Goal: Task Accomplishment & Management: Complete application form

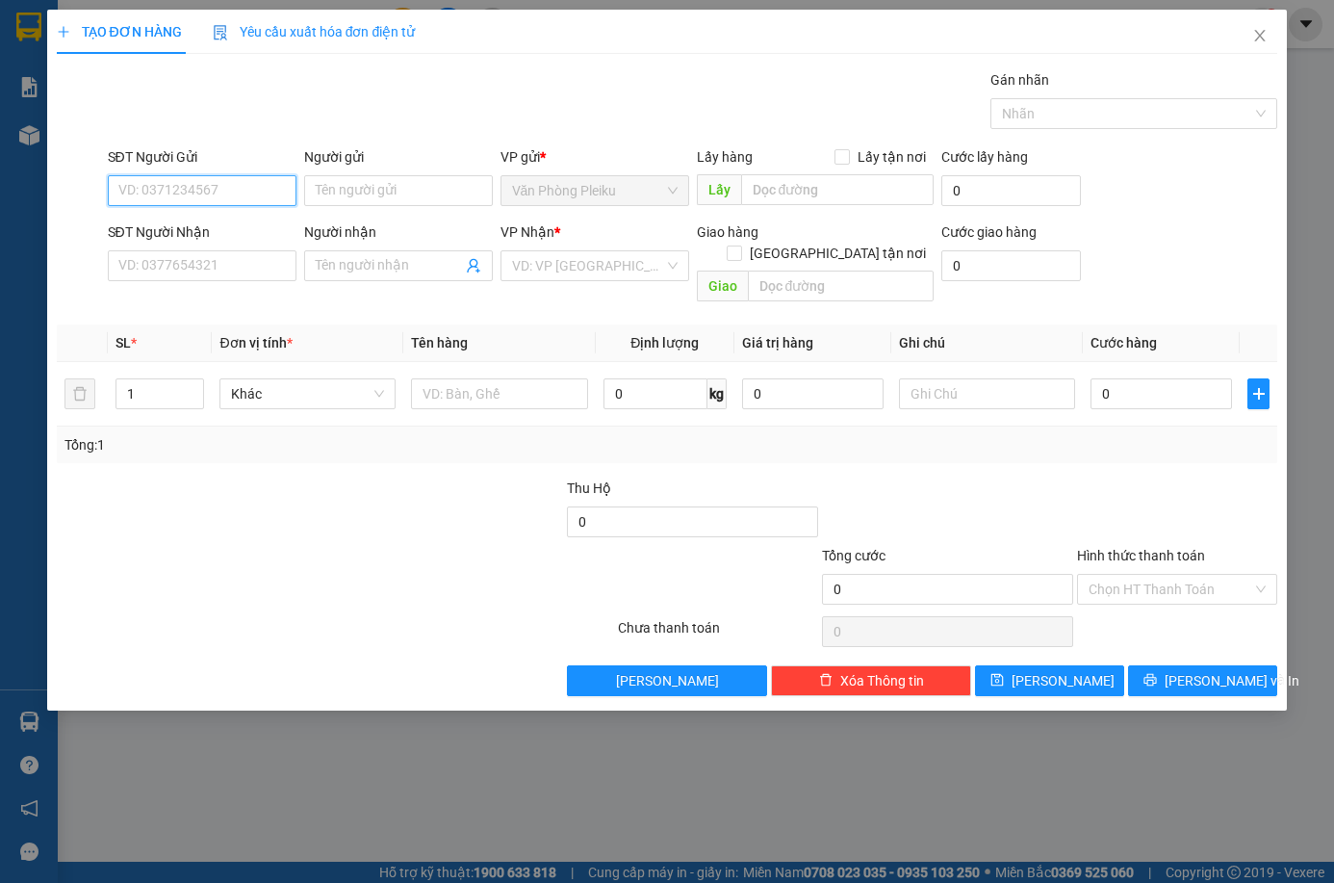
click at [215, 193] on input "SĐT Người Gửi" at bounding box center [202, 190] width 189 height 31
click at [260, 201] on input "SĐT Người Gửi" at bounding box center [202, 190] width 189 height 31
click at [190, 265] on input "SĐT Người Nhận" at bounding box center [202, 265] width 189 height 31
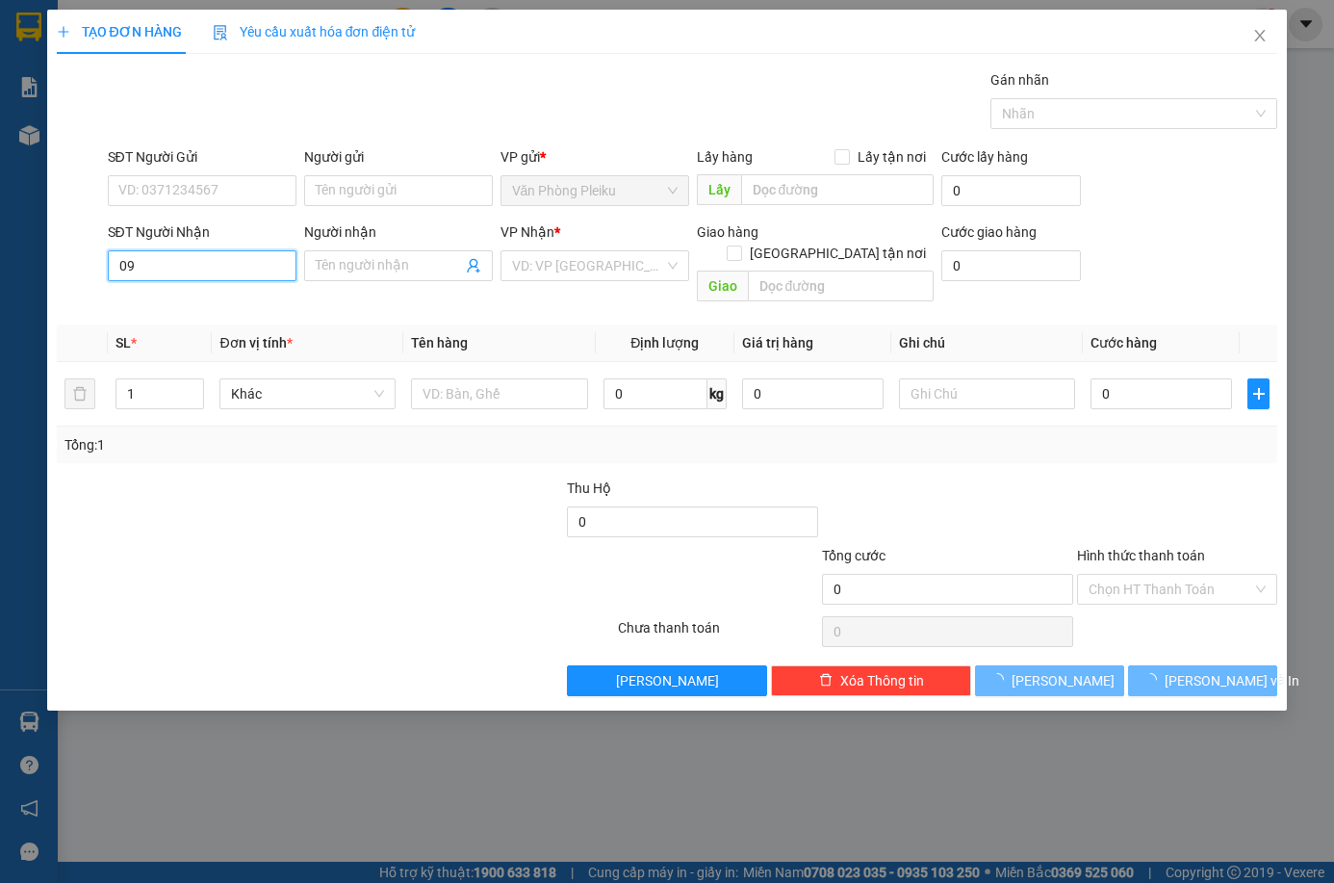
type input "0"
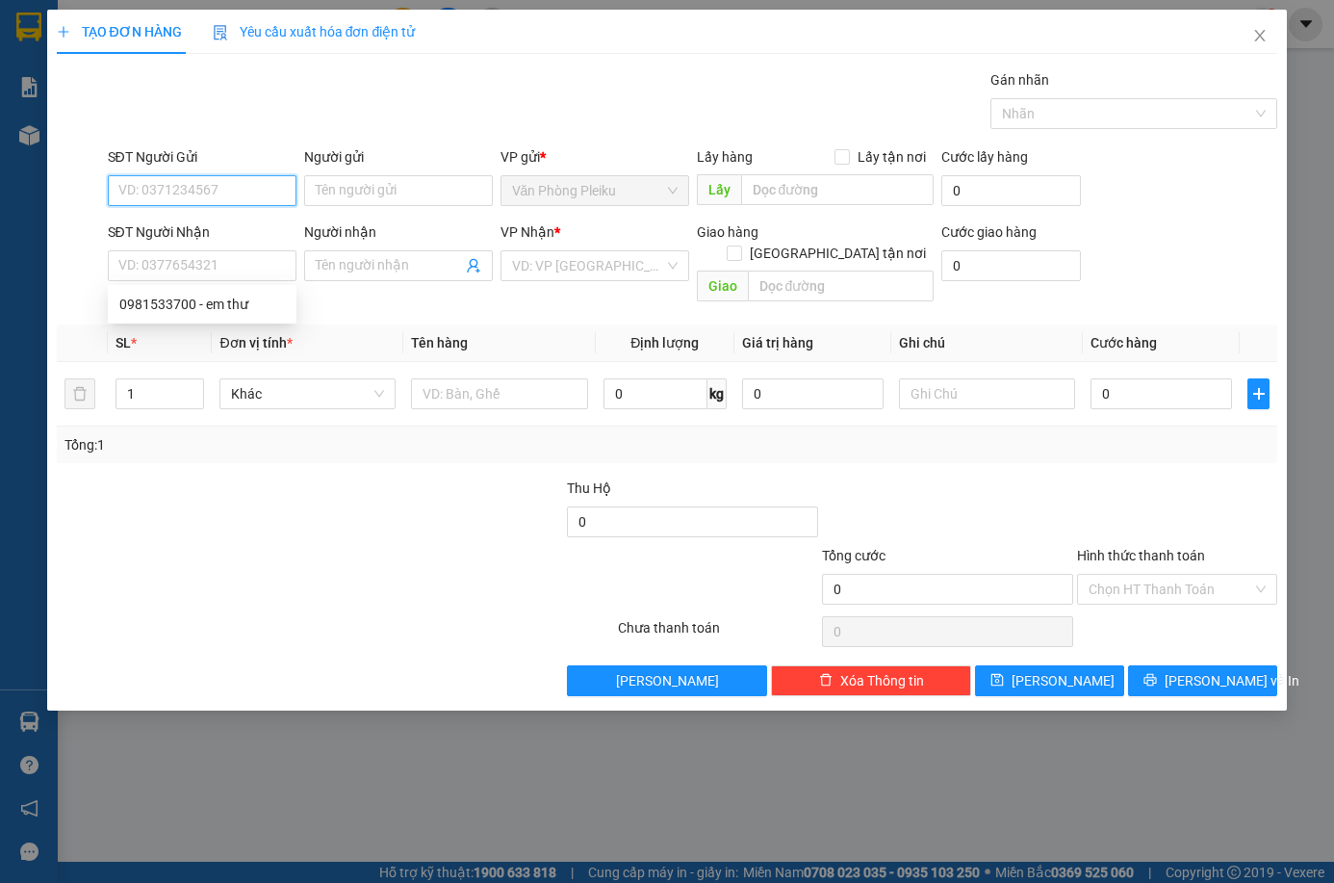
click at [185, 180] on input "SĐT Người Gửi" at bounding box center [202, 190] width 189 height 31
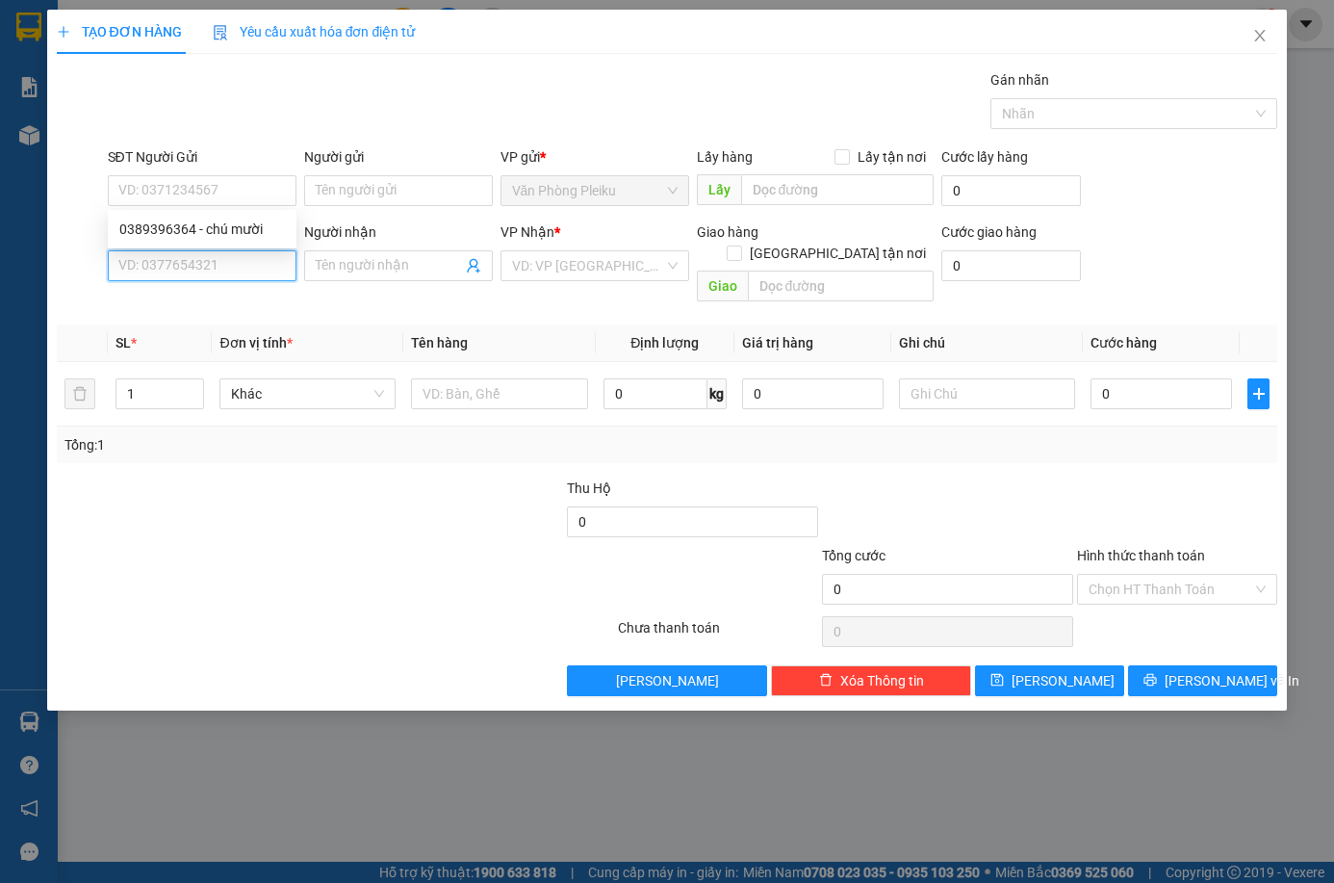
click at [150, 270] on input "SĐT Người Nhận" at bounding box center [202, 265] width 189 height 31
click at [141, 477] on div at bounding box center [182, 510] width 255 height 67
click at [130, 261] on input "0968945768" at bounding box center [202, 265] width 189 height 31
click at [176, 302] on div "0868945768" at bounding box center [202, 304] width 166 height 21
click at [202, 266] on input "0868945768" at bounding box center [202, 265] width 189 height 31
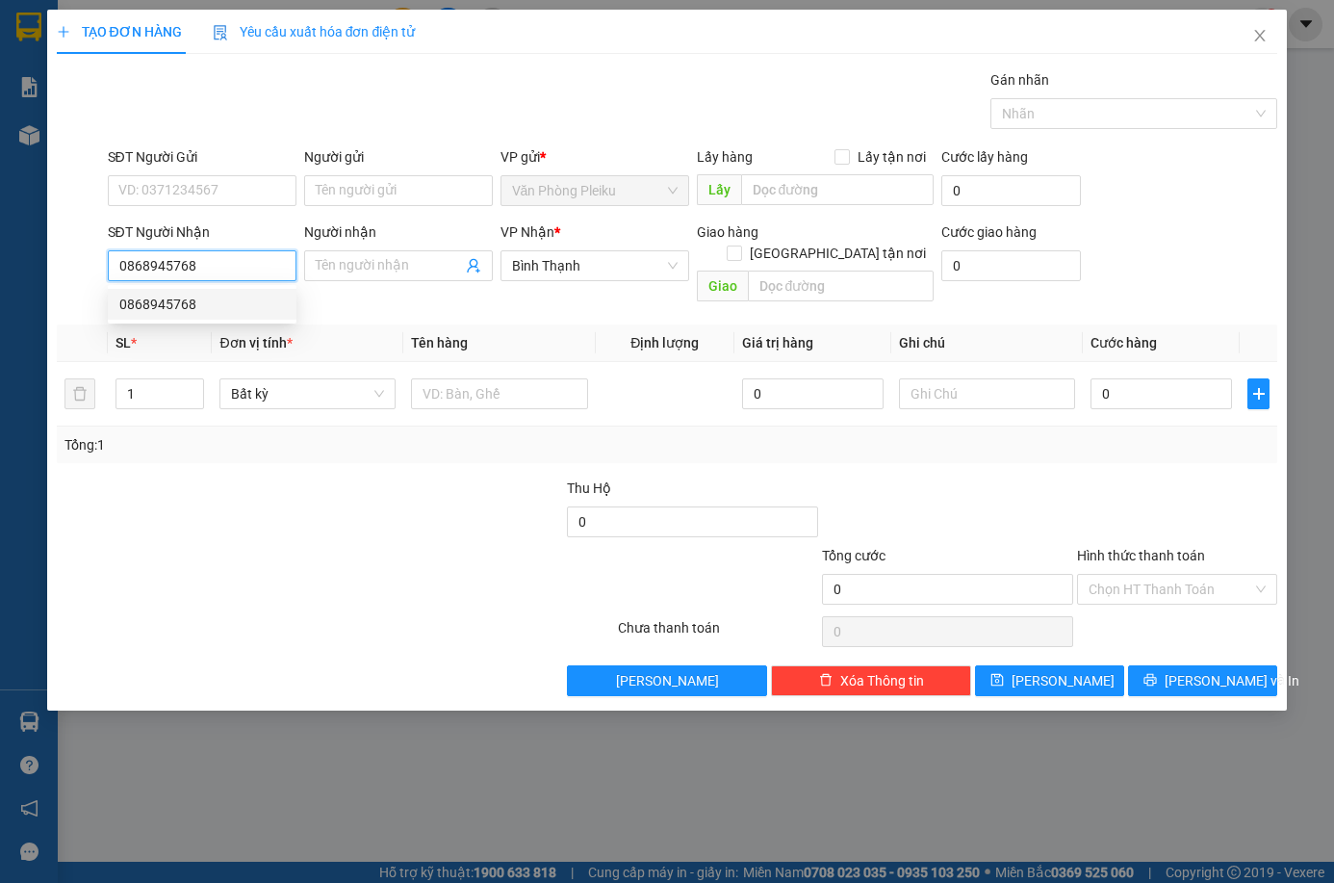
type input "0868945768"
click at [193, 208] on div "SĐT Người Gửi VD: 0371234567" at bounding box center [202, 179] width 189 height 67
click at [201, 191] on input "SĐT Người Gửi" at bounding box center [202, 190] width 189 height 31
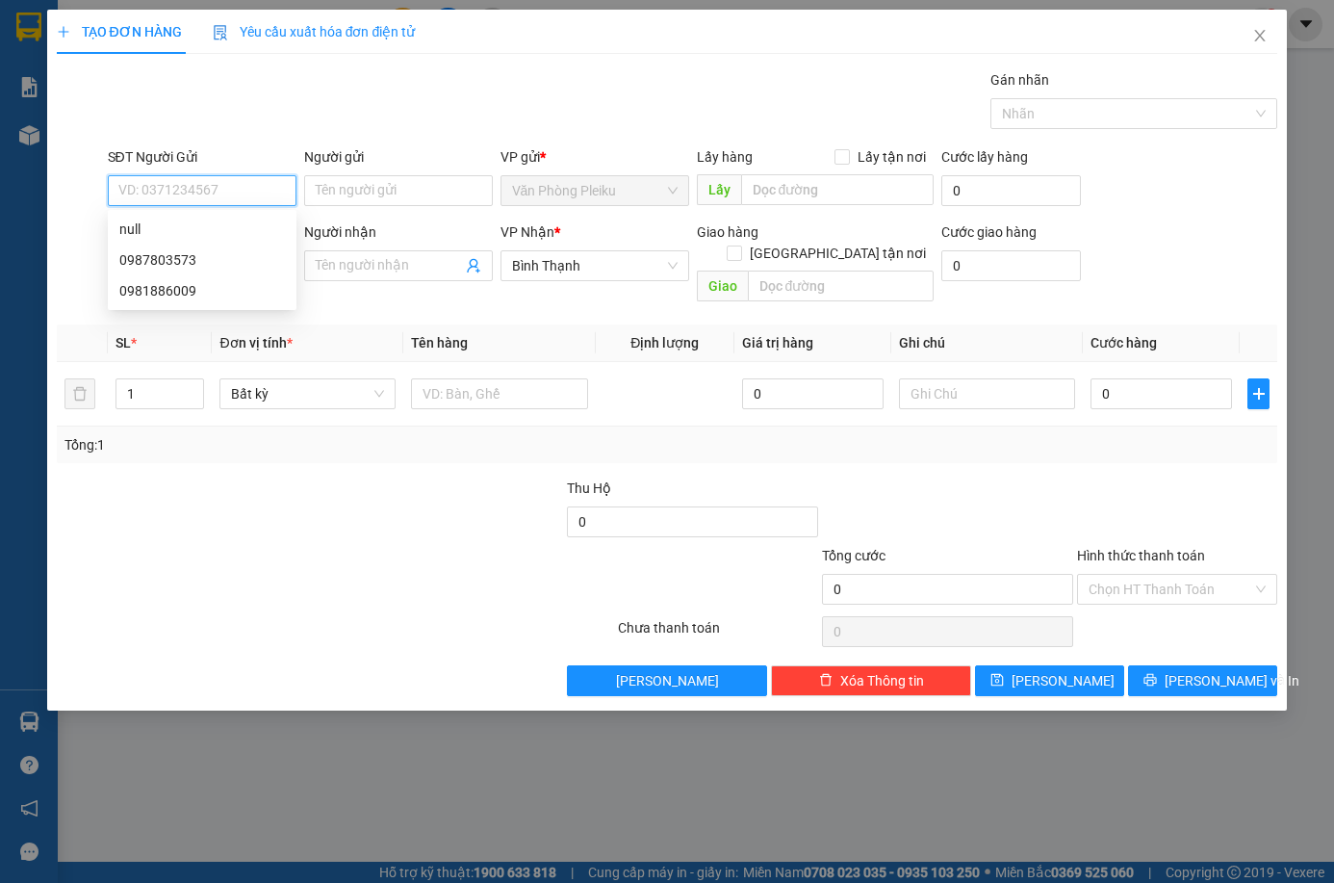
click at [201, 191] on input "SĐT Người Gửi" at bounding box center [202, 190] width 189 height 31
click at [207, 185] on input "SĐT Người Gửi" at bounding box center [202, 190] width 189 height 31
click at [194, 232] on div "0981886009" at bounding box center [202, 228] width 166 height 21
type input "0981886009"
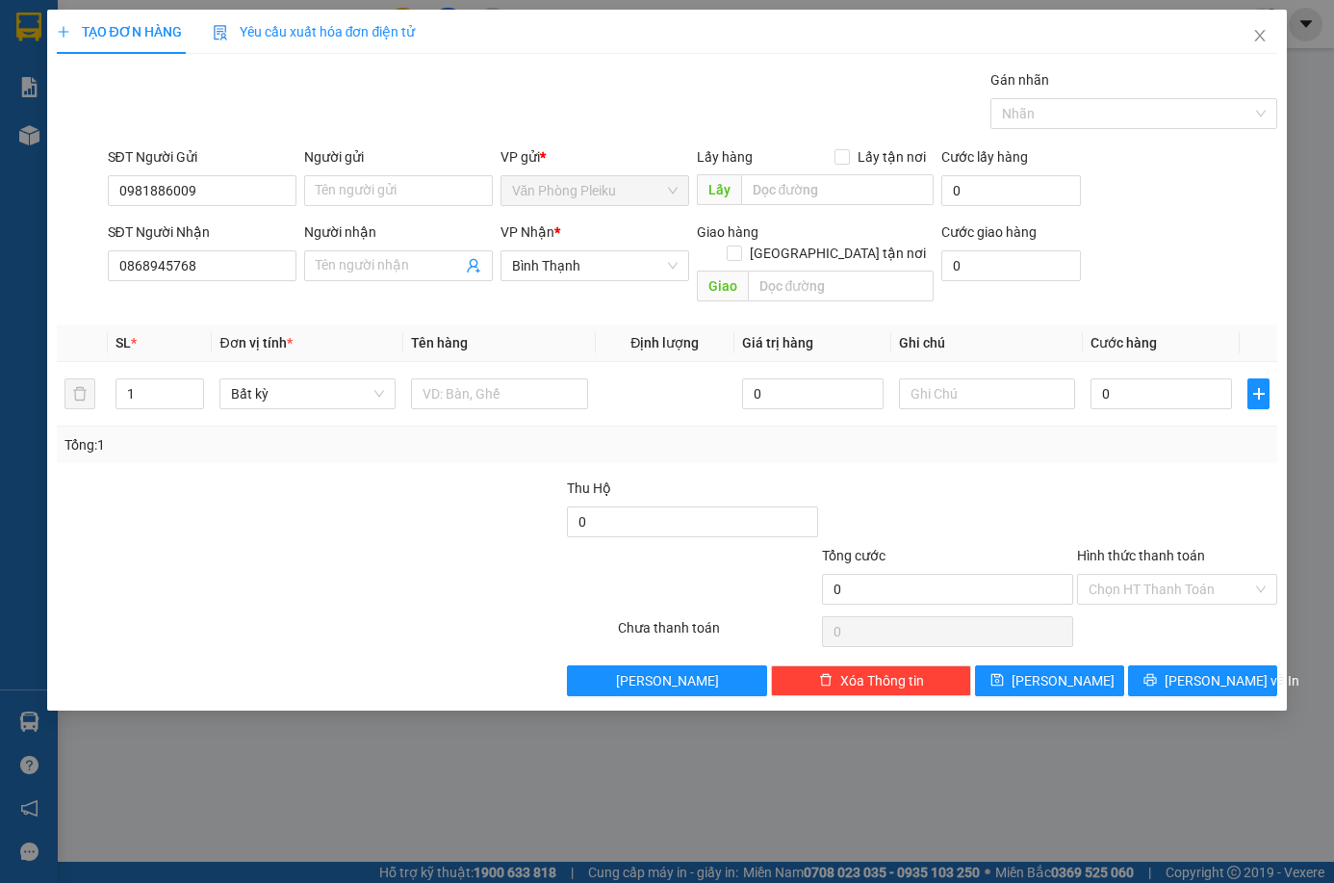
click at [275, 490] on div at bounding box center [182, 510] width 255 height 67
click at [397, 260] on input "Người nhận" at bounding box center [389, 265] width 146 height 21
click at [412, 265] on input "Người nhận" at bounding box center [389, 265] width 146 height 21
click at [466, 545] on div at bounding box center [514, 578] width 204 height 67
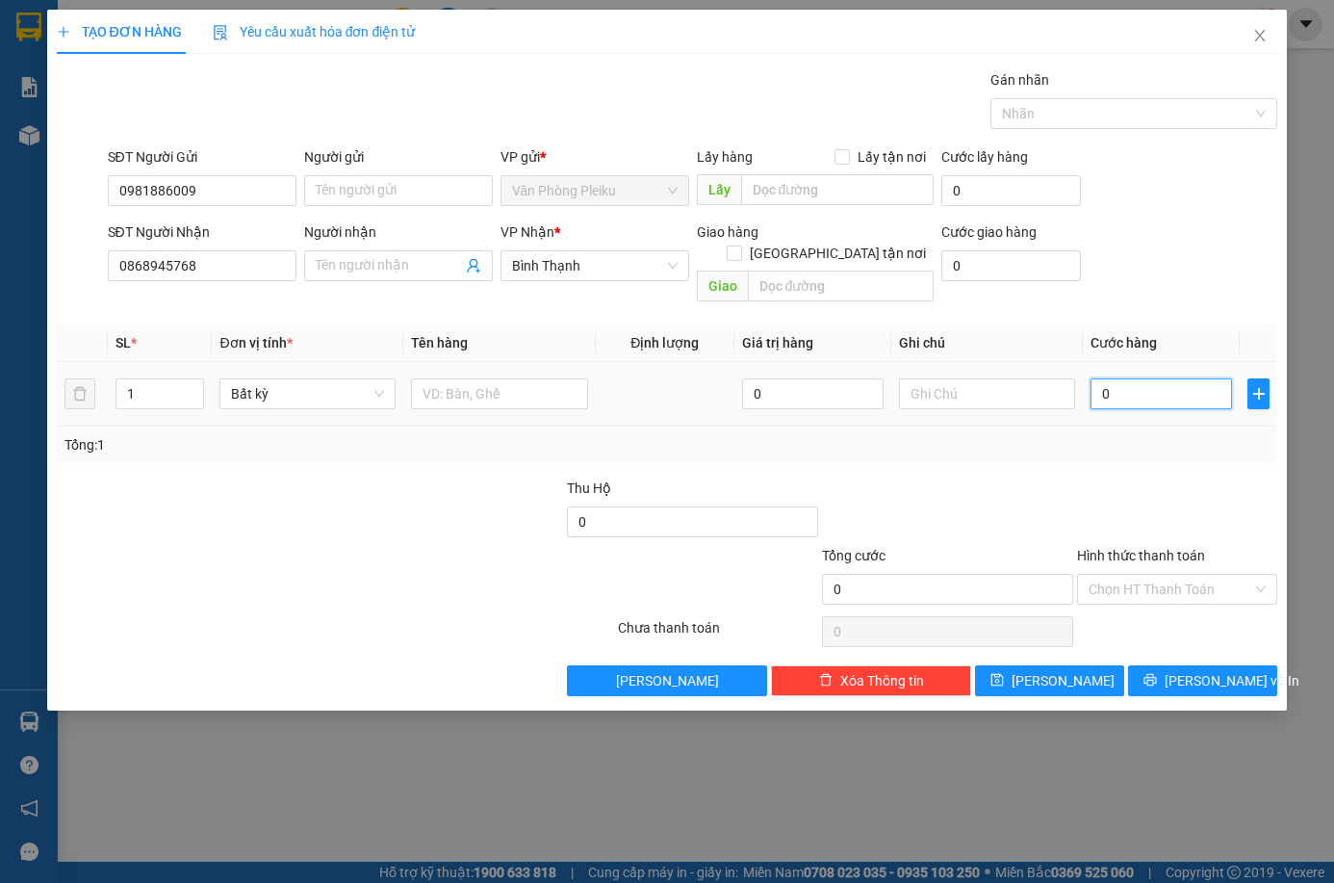
click at [1104, 378] on input "0" at bounding box center [1161, 393] width 141 height 31
click at [1111, 387] on input "0" at bounding box center [1161, 393] width 141 height 31
click at [1101, 378] on input "0" at bounding box center [1161, 393] width 141 height 31
click at [1114, 378] on input "0" at bounding box center [1161, 393] width 141 height 31
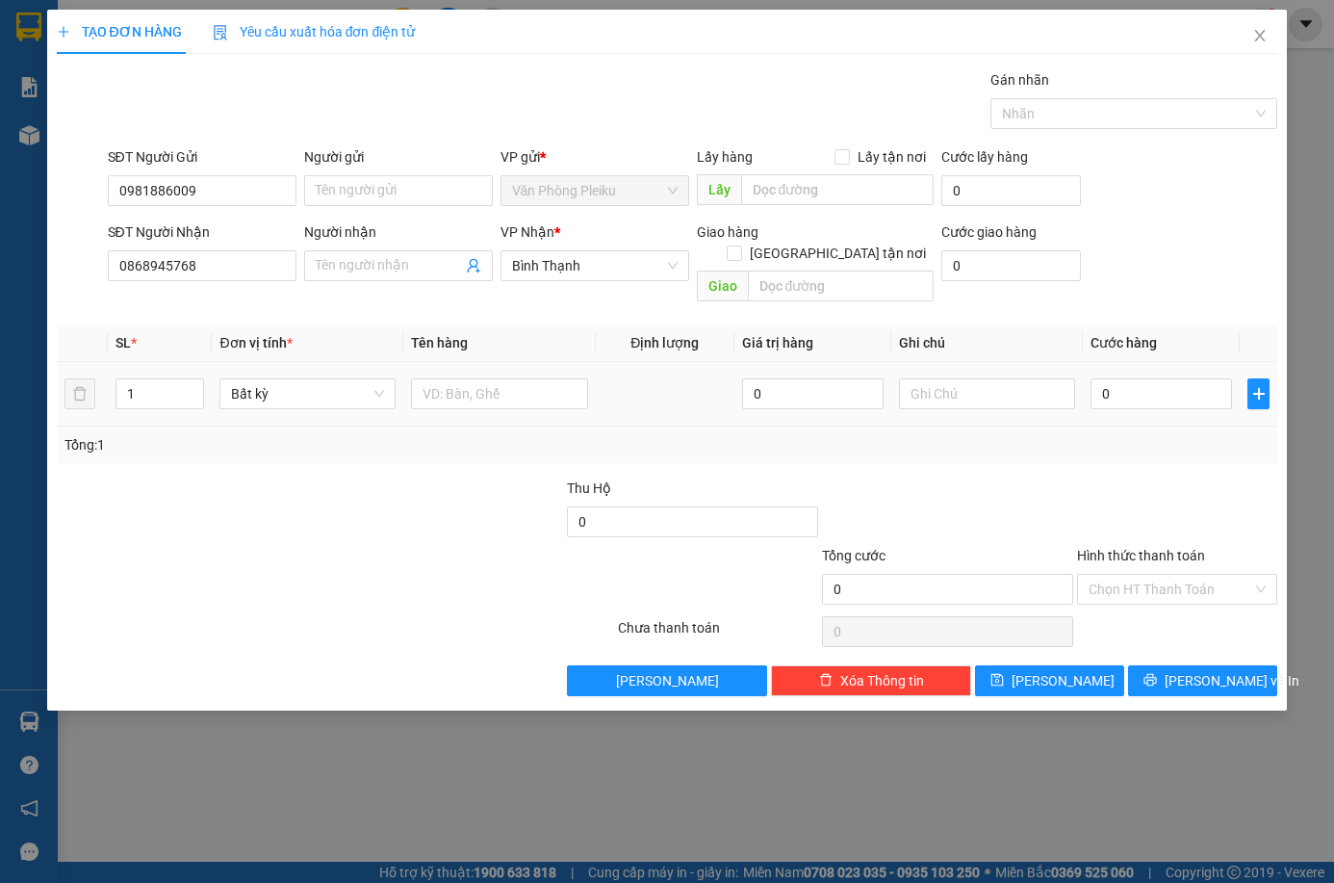
click at [1017, 443] on div "Transit Pickup Surcharge Ids Transit Deliver Surcharge Ids Transit Deliver Surc…" at bounding box center [667, 382] width 1221 height 627
click at [1101, 378] on input "0" at bounding box center [1161, 393] width 141 height 31
click at [1106, 378] on input "0" at bounding box center [1161, 393] width 141 height 31
click at [1101, 378] on input "0" at bounding box center [1161, 393] width 141 height 31
click at [1108, 378] on input "0" at bounding box center [1161, 393] width 141 height 31
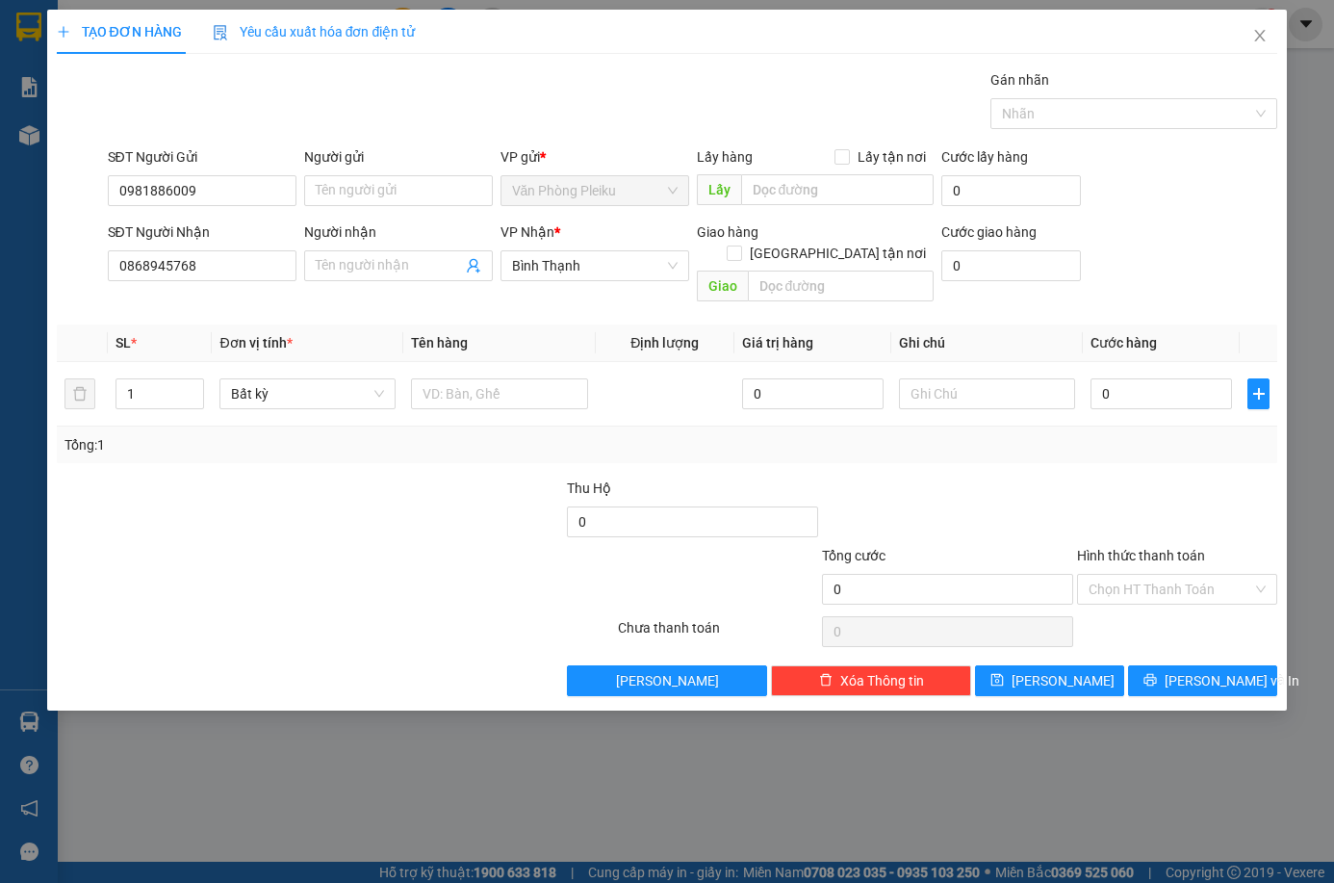
click at [940, 436] on div "Tổng: 1" at bounding box center [667, 444] width 1221 height 37
click at [1093, 378] on input "0" at bounding box center [1161, 393] width 141 height 31
click at [1103, 378] on input "0" at bounding box center [1161, 393] width 141 height 31
click at [270, 477] on div at bounding box center [182, 510] width 255 height 67
click at [309, 379] on span "Bất kỳ" at bounding box center [307, 393] width 153 height 29
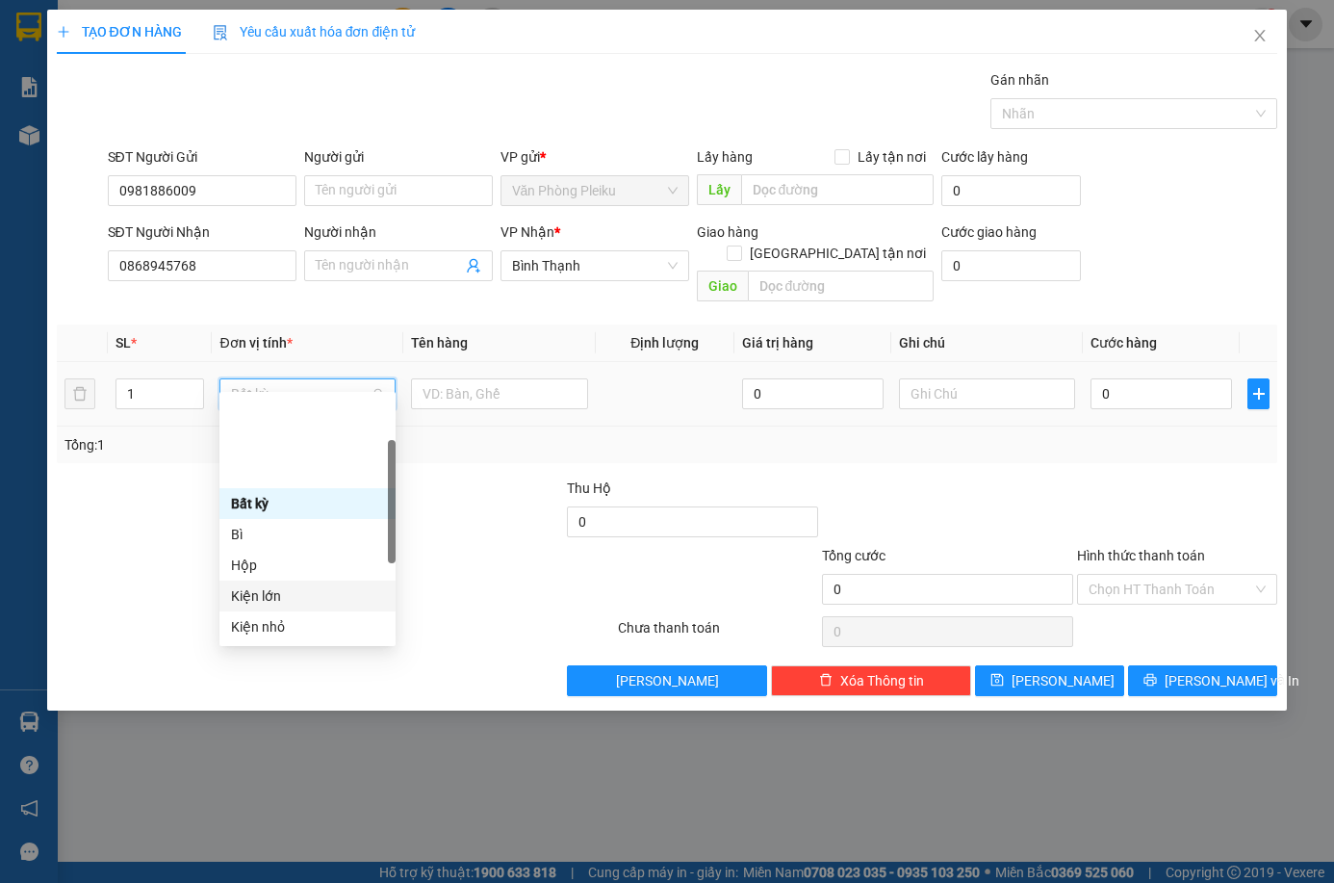
scroll to position [308, 0]
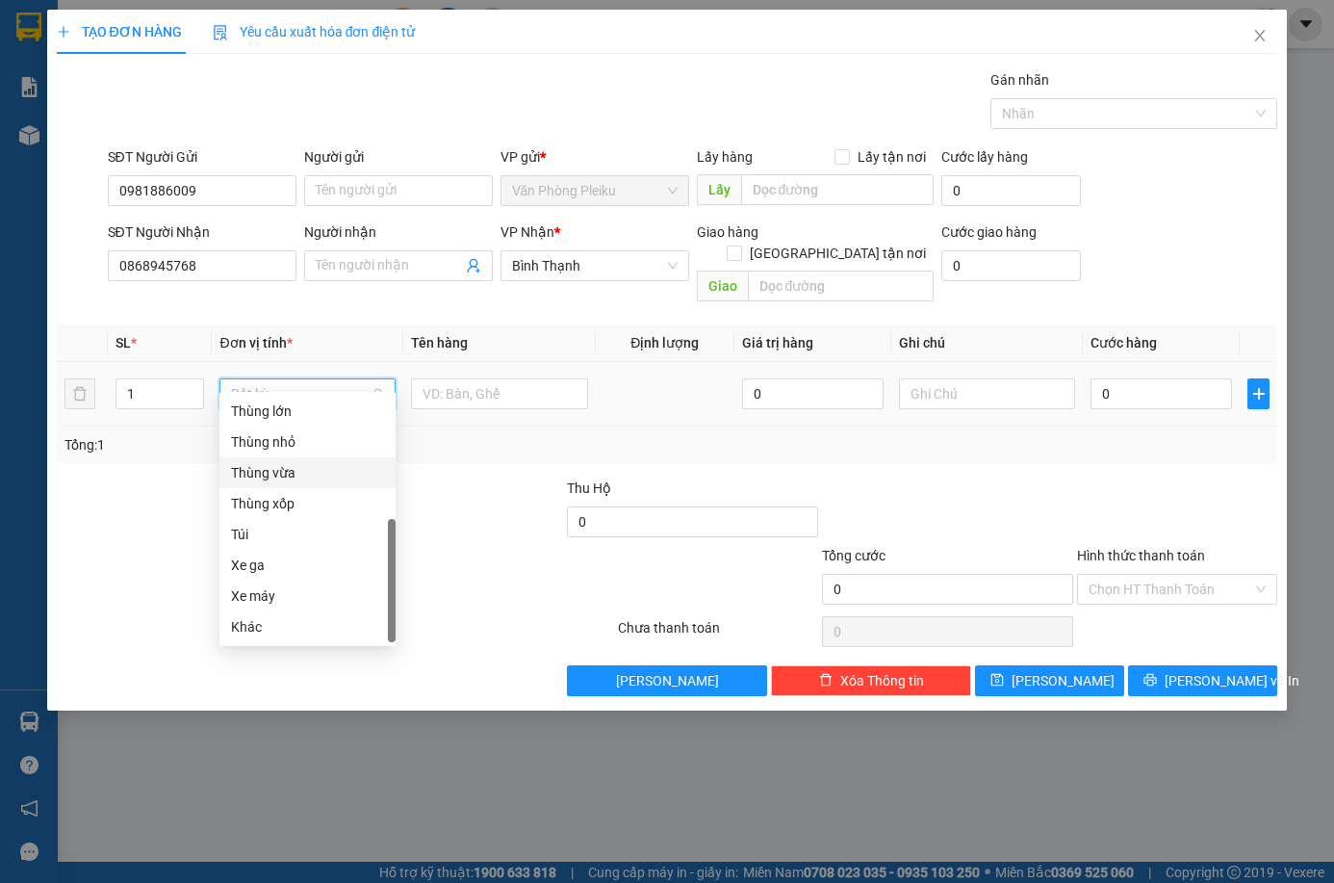
click at [441, 450] on div "Transit Pickup Surcharge Ids Transit Deliver Surcharge Ids Transit Deliver Surc…" at bounding box center [667, 382] width 1221 height 627
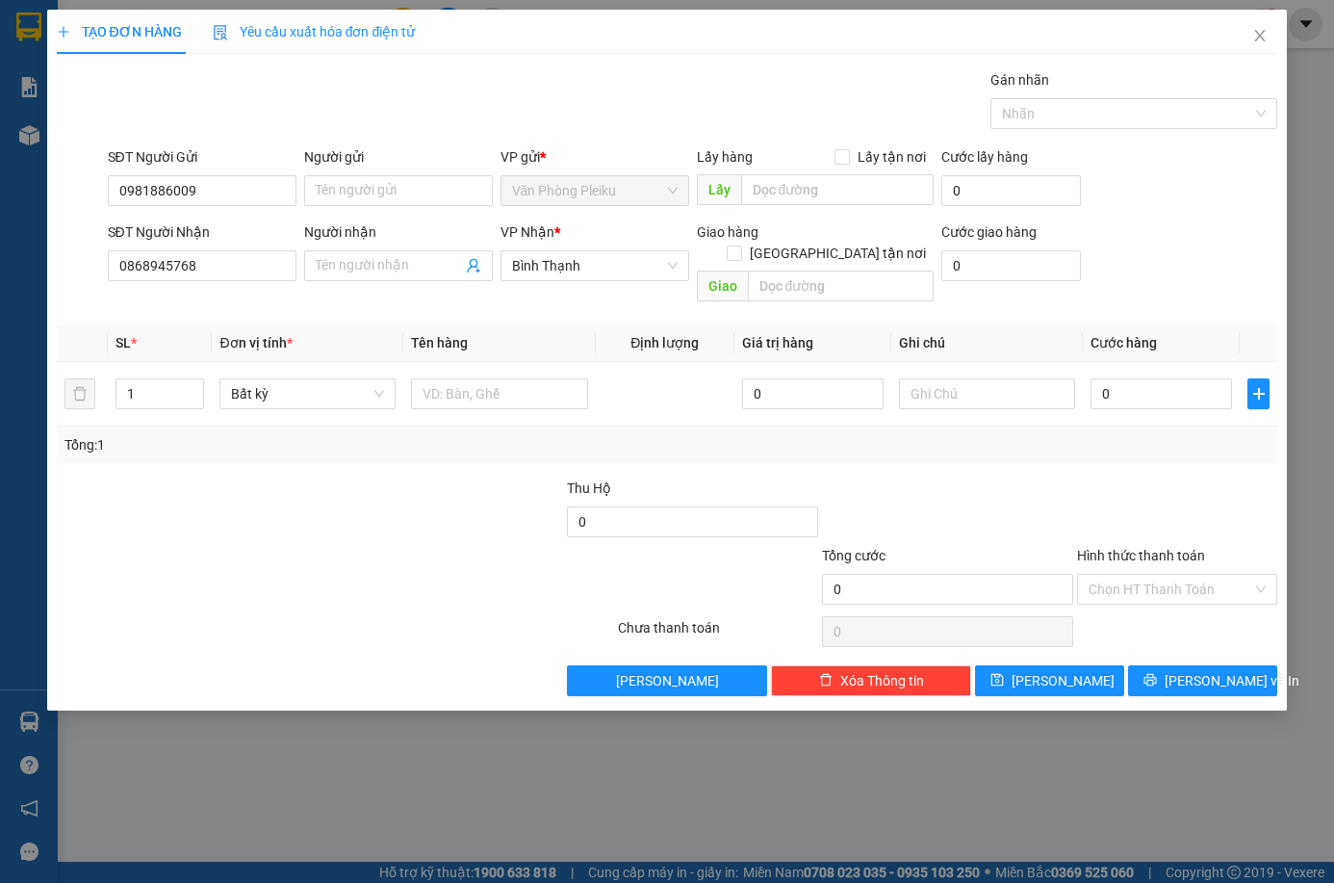
click at [321, 453] on div "Transit Pickup Surcharge Ids Transit Deliver Surcharge Ids Transit Deliver Surc…" at bounding box center [667, 382] width 1221 height 627
click at [312, 382] on span "Bất kỳ" at bounding box center [307, 393] width 153 height 29
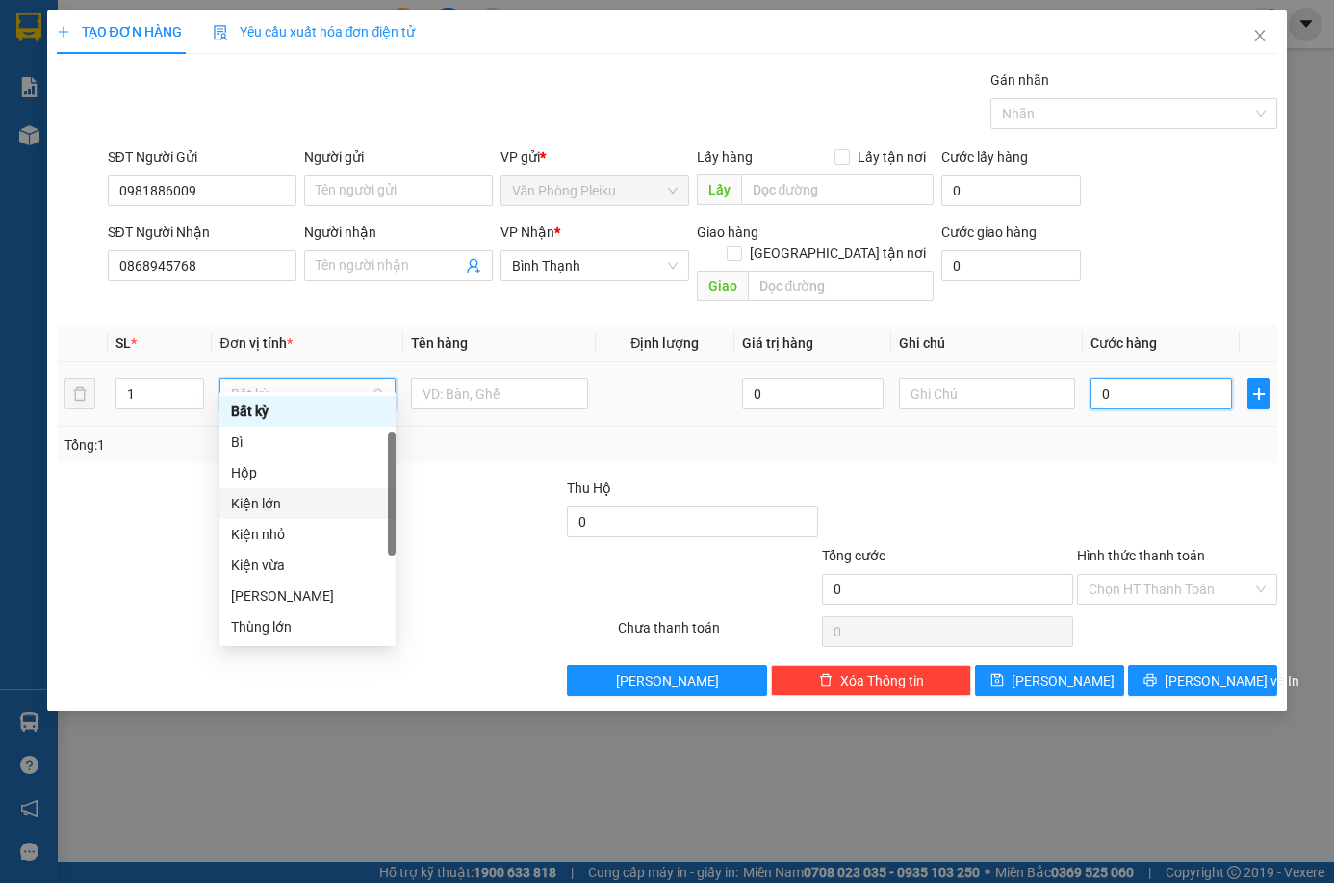
click at [1094, 378] on input "0" at bounding box center [1161, 393] width 141 height 31
click at [1102, 378] on input "0" at bounding box center [1161, 393] width 141 height 31
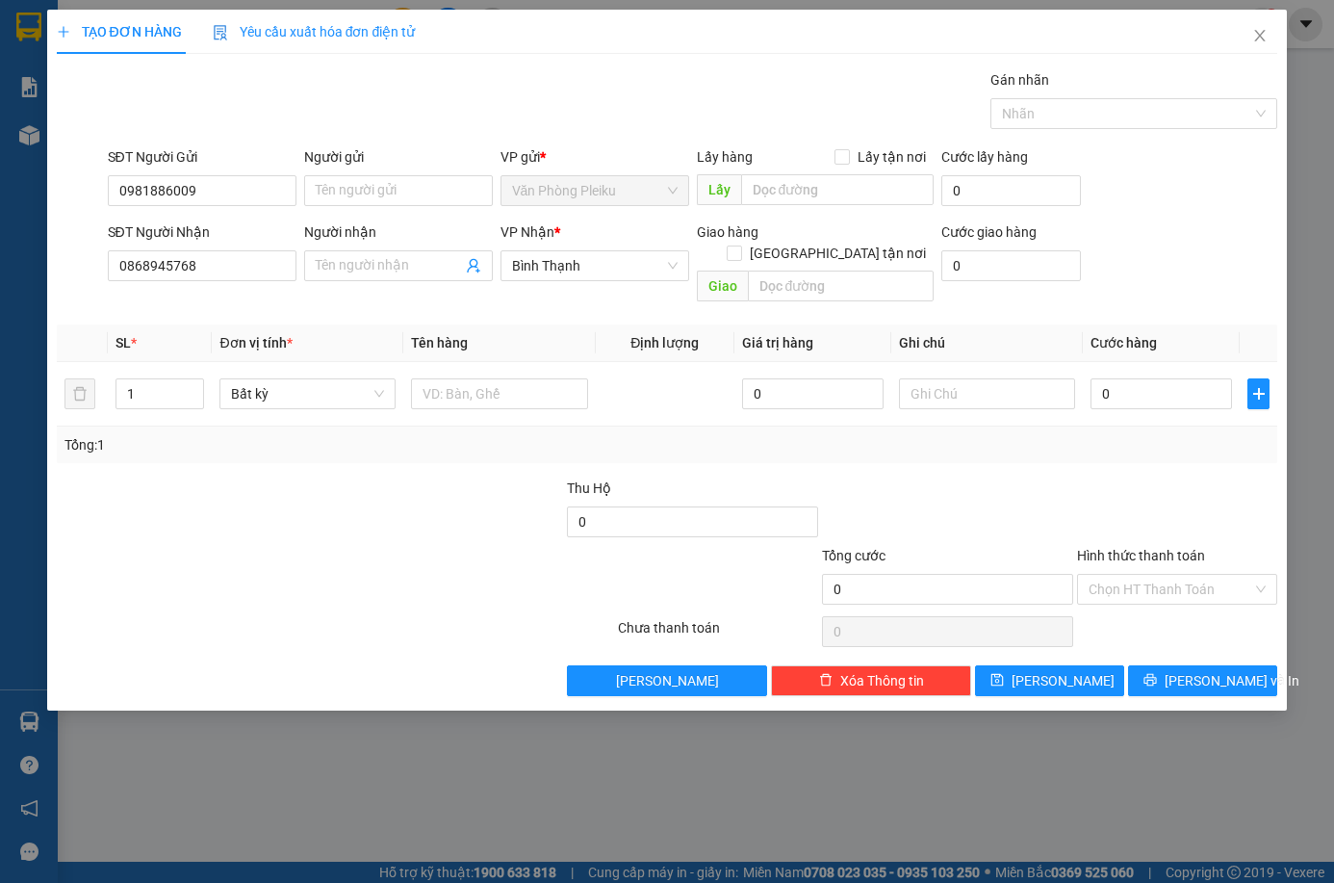
click at [996, 434] on div "Tổng: 1" at bounding box center [667, 444] width 1206 height 21
click at [1099, 378] on input "0" at bounding box center [1161, 393] width 141 height 31
click at [1104, 378] on input "0" at bounding box center [1161, 393] width 141 height 31
type input "50"
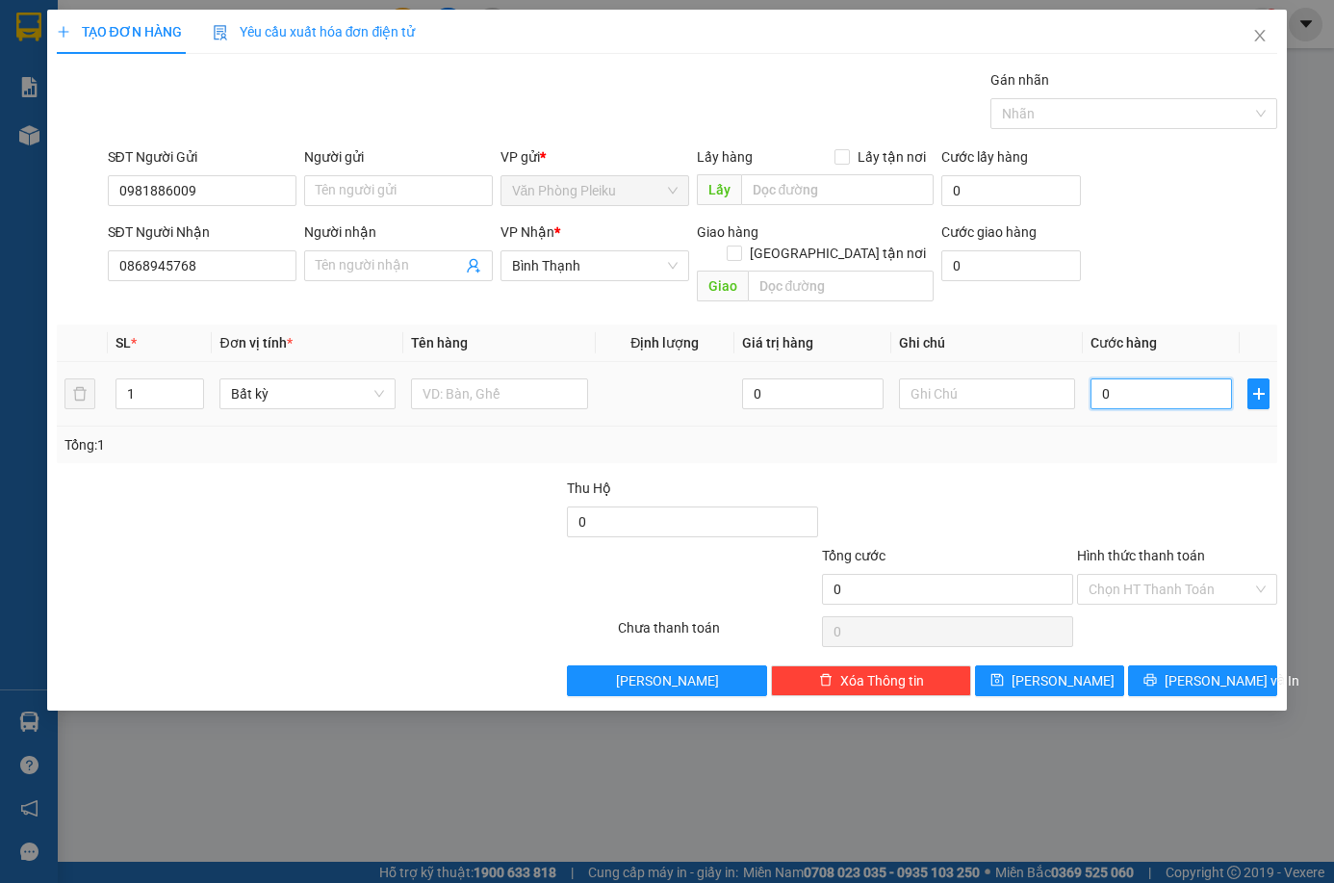
type input "50"
click at [632, 434] on div "Tổng: 1" at bounding box center [667, 444] width 1206 height 21
type input "50.000"
click at [466, 379] on input "text" at bounding box center [499, 393] width 176 height 31
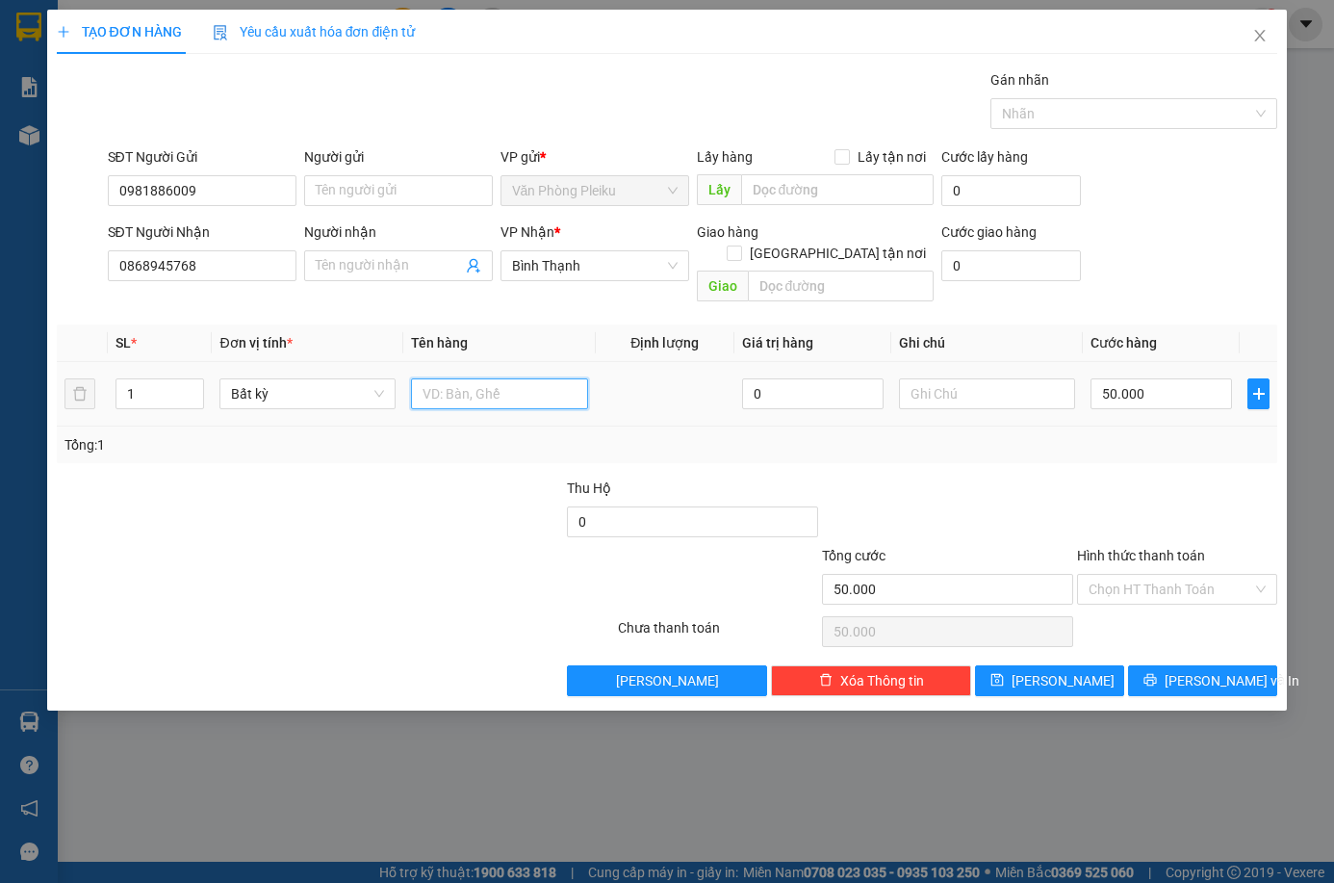
click at [464, 378] on input "text" at bounding box center [499, 393] width 176 height 31
click at [722, 367] on td at bounding box center [666, 394] width 140 height 64
click at [378, 477] on div at bounding box center [437, 510] width 255 height 67
click at [298, 491] on div at bounding box center [182, 510] width 255 height 67
click at [1124, 575] on input "Hình thức thanh toán" at bounding box center [1171, 589] width 164 height 29
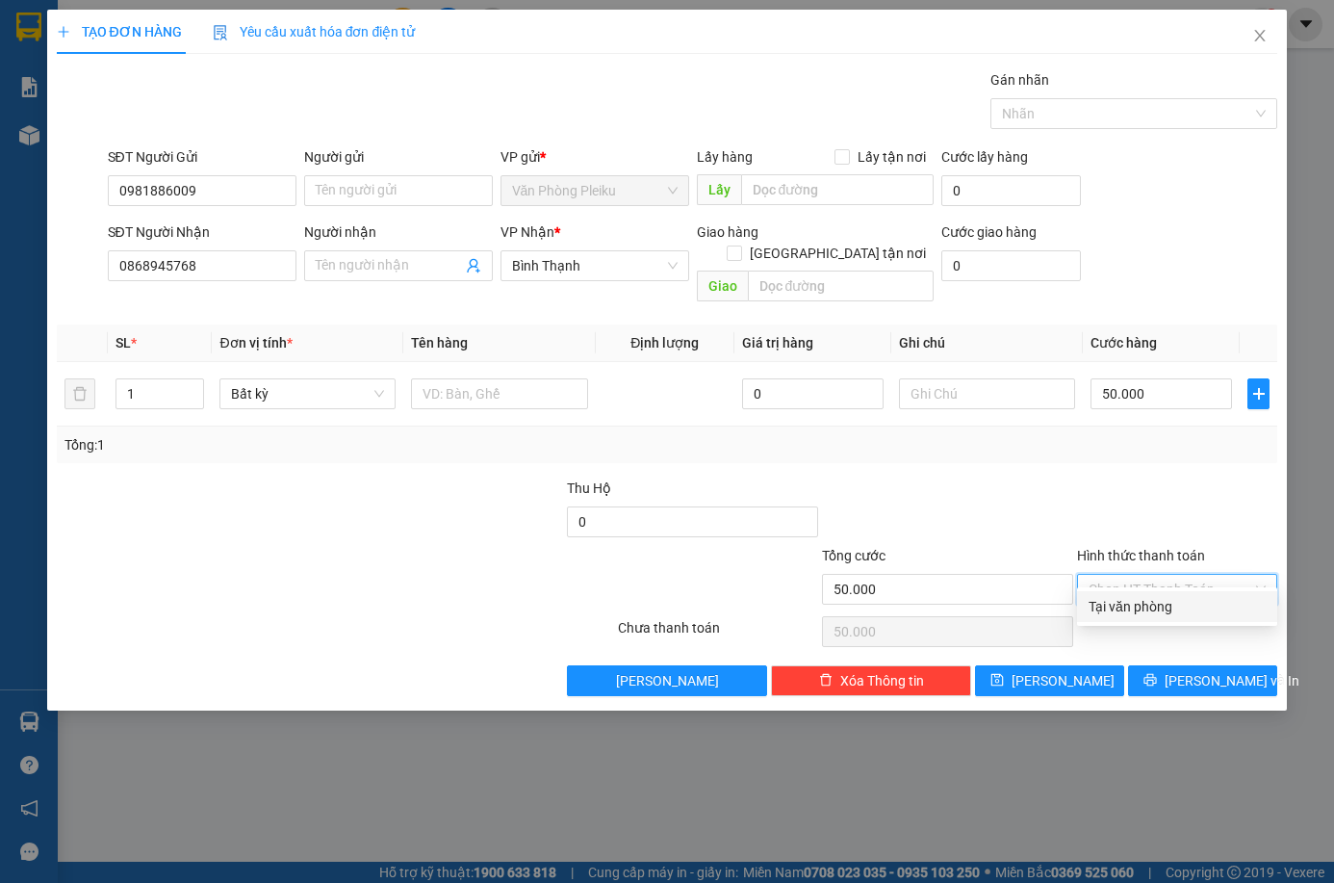
click at [1128, 603] on div "Tại văn phòng" at bounding box center [1177, 606] width 177 height 21
type input "0"
click at [1016, 486] on div at bounding box center [947, 510] width 255 height 67
click at [770, 434] on div "Tổng: 1" at bounding box center [667, 444] width 1206 height 21
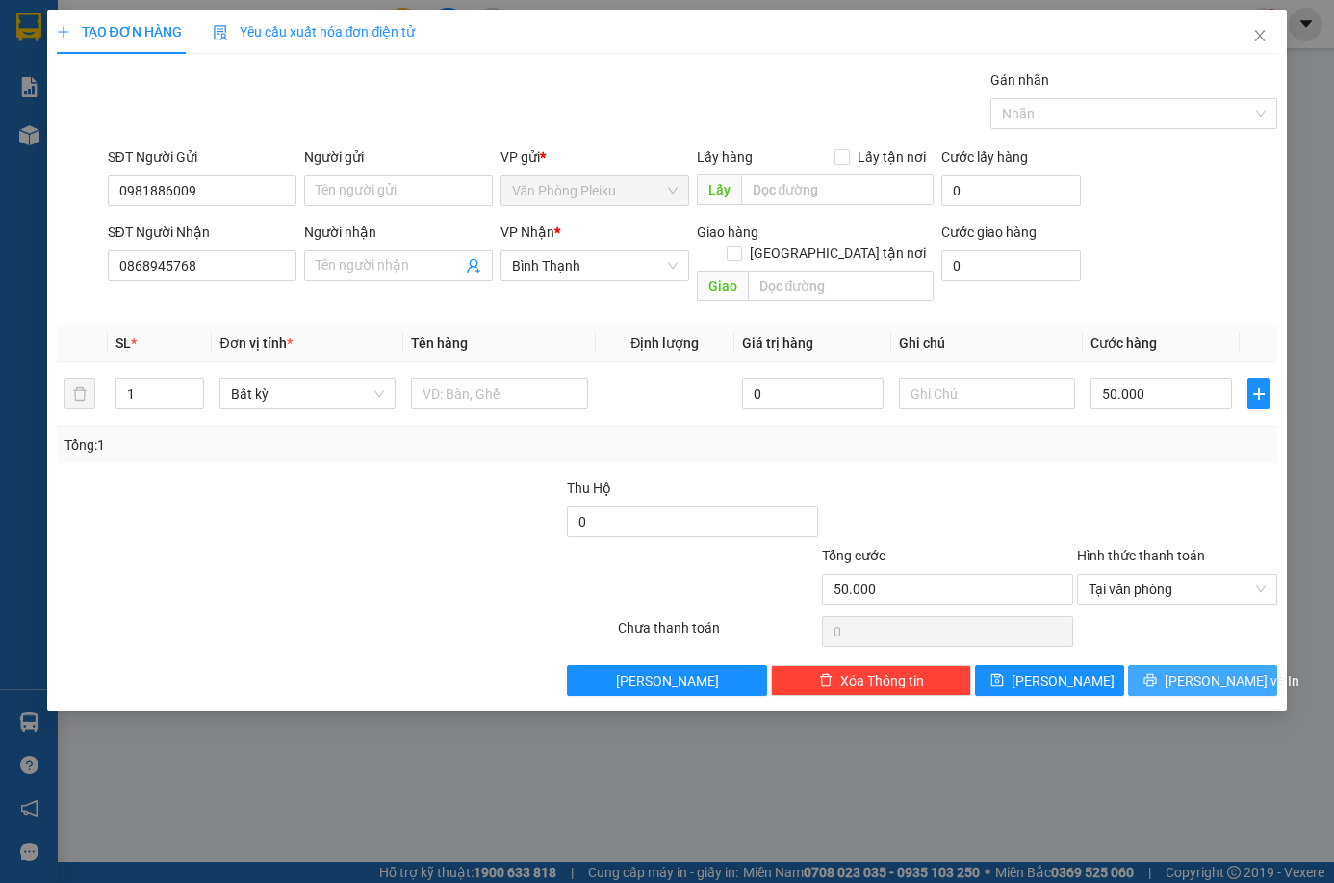
click at [1157, 673] on span "printer" at bounding box center [1149, 680] width 13 height 15
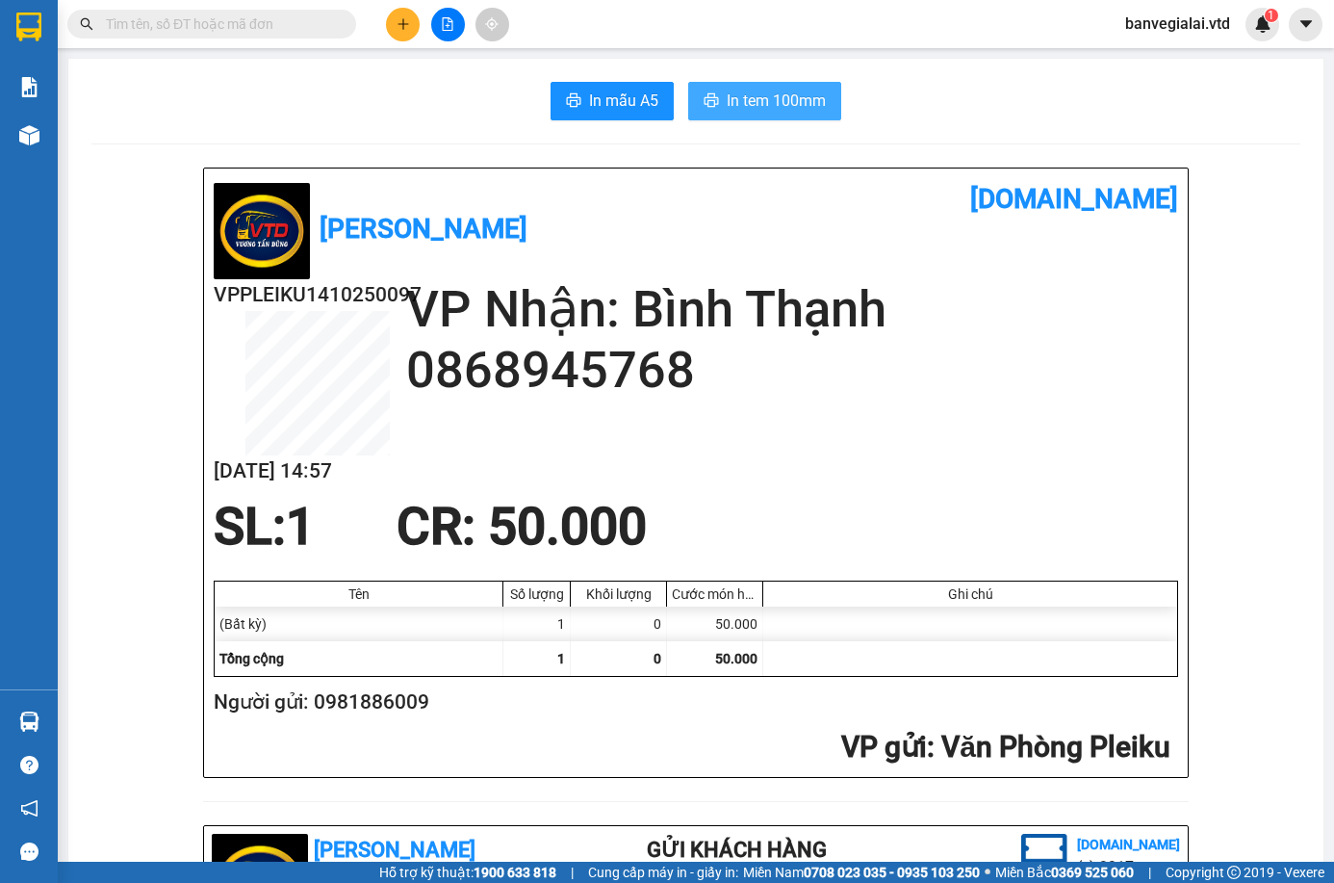
click at [755, 115] on button "In tem 100mm" at bounding box center [764, 101] width 153 height 39
click at [758, 92] on span "In tem 100mm" at bounding box center [776, 101] width 99 height 24
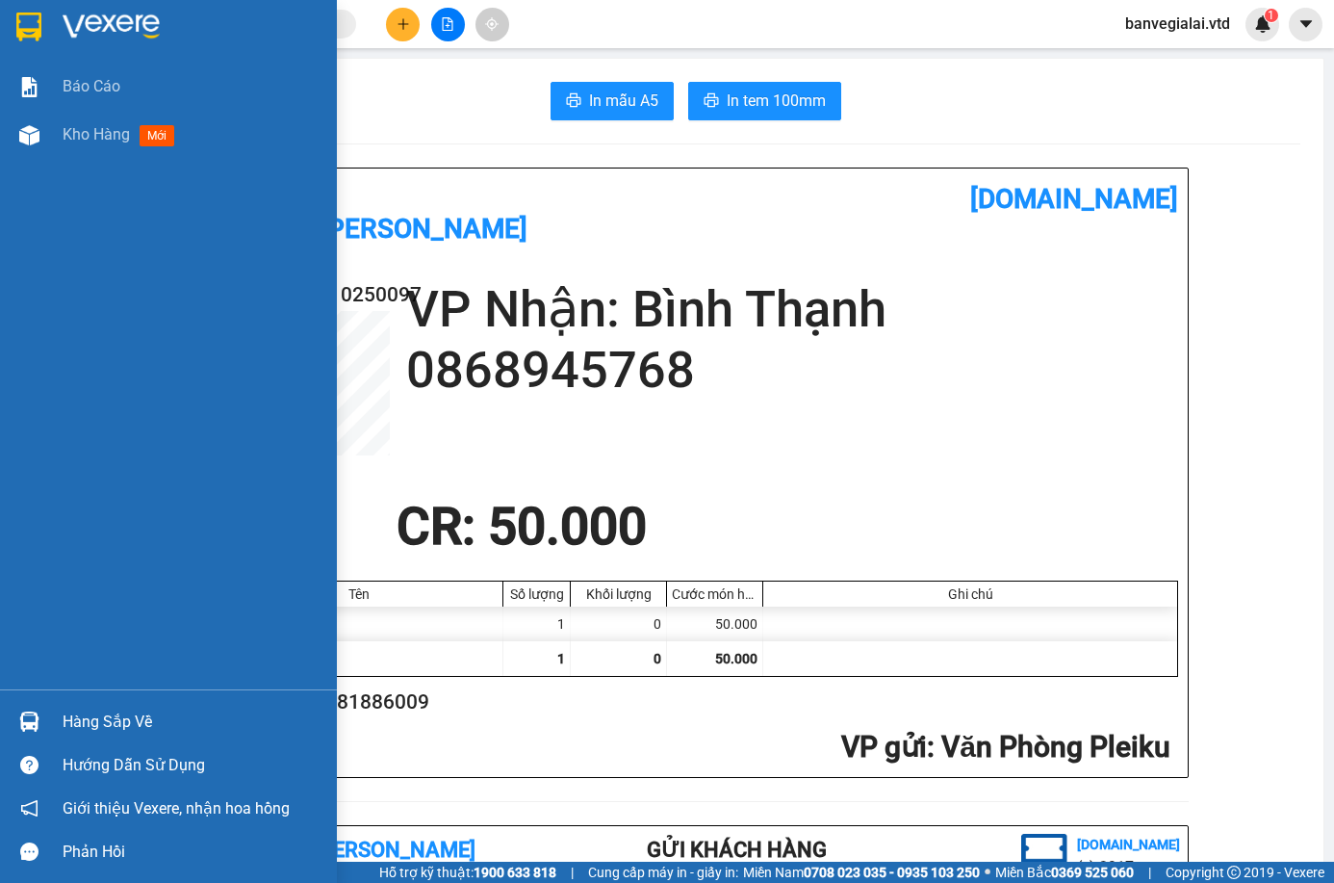
click at [42, 30] on div at bounding box center [30, 27] width 34 height 34
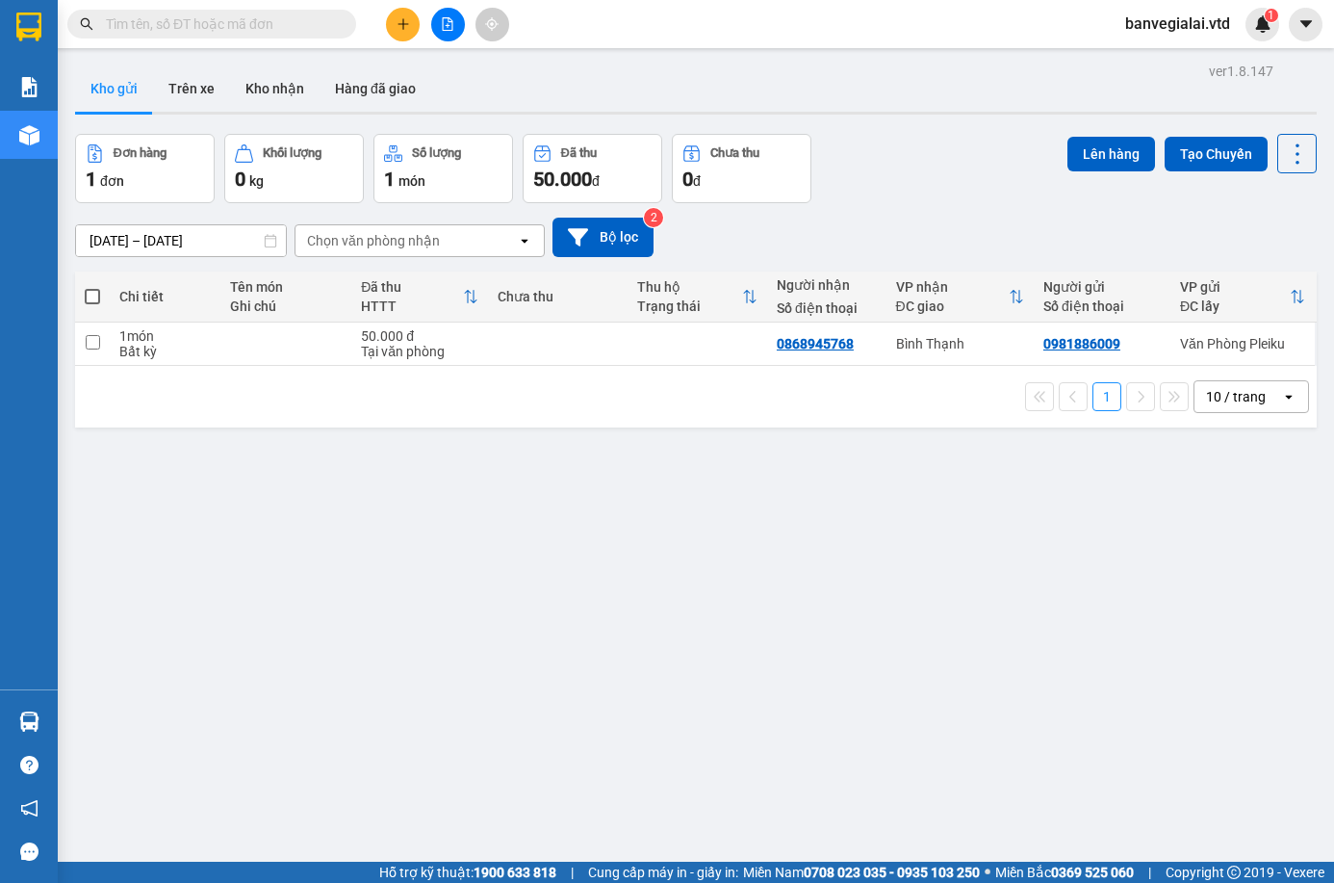
click at [918, 167] on div "Đơn hàng 1 đơn Khối lượng 0 kg Số lượng 1 món Đã thu 50.000 đ Chưa thu 0 đ Lên …" at bounding box center [696, 168] width 1242 height 69
